Goal: Information Seeking & Learning: Check status

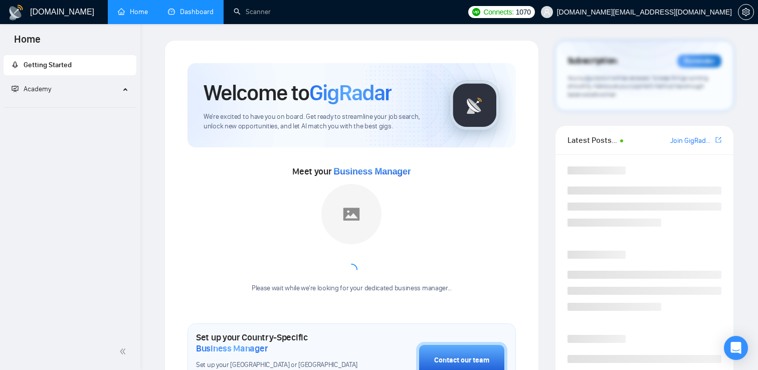
click at [206, 8] on link "Dashboard" at bounding box center [191, 12] width 46 height 9
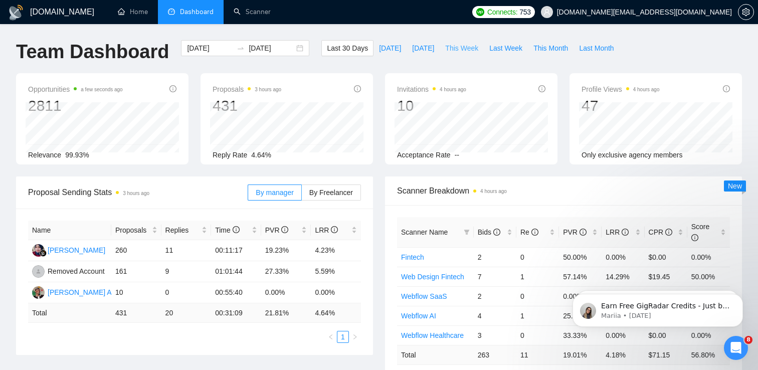
click at [462, 46] on span "This Week" at bounding box center [461, 48] width 33 height 11
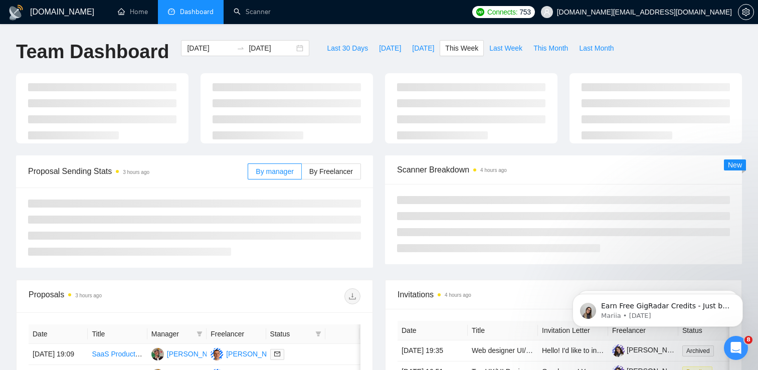
type input "[DATE]"
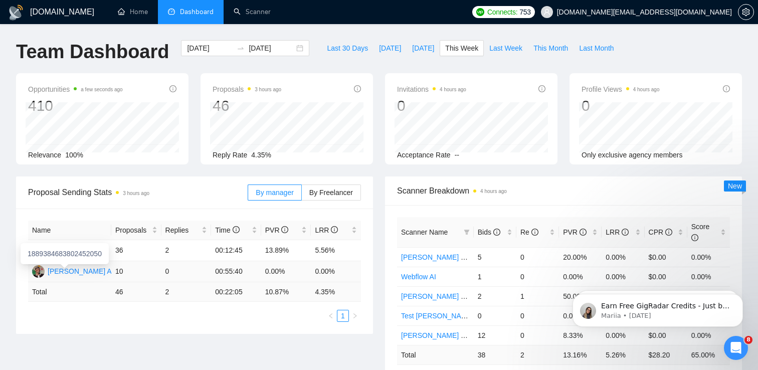
click at [70, 272] on div "[PERSON_NAME] Azuatalam" at bounding box center [94, 271] width 92 height 11
click at [562, 50] on span "This Month" at bounding box center [550, 48] width 35 height 11
type input "[DATE]"
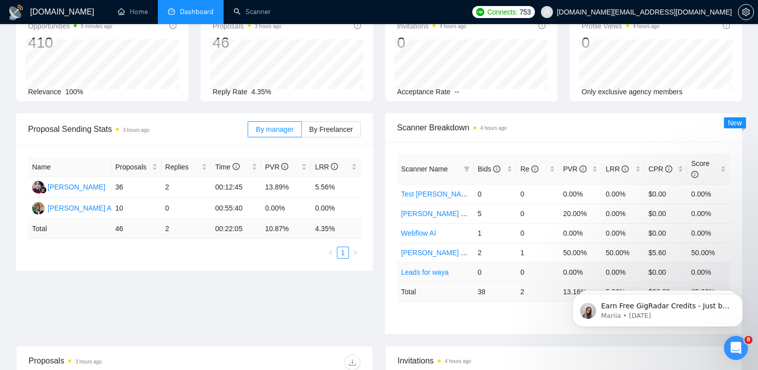
scroll to position [62, 0]
click at [483, 172] on span "Bids" at bounding box center [489, 170] width 23 height 8
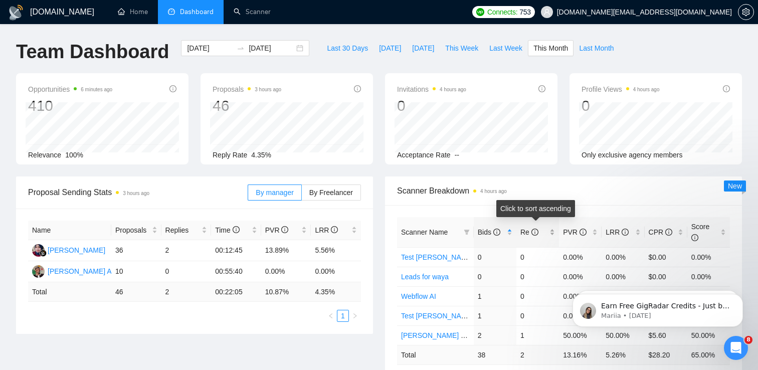
click at [524, 230] on span "Re" at bounding box center [529, 232] width 18 height 8
click at [527, 237] on span "Re" at bounding box center [533, 232] width 27 height 11
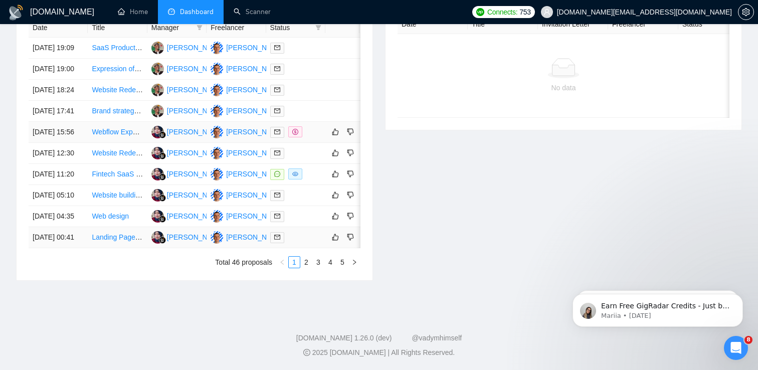
scroll to position [531, 0]
